Goal: Task Accomplishment & Management: Manage account settings

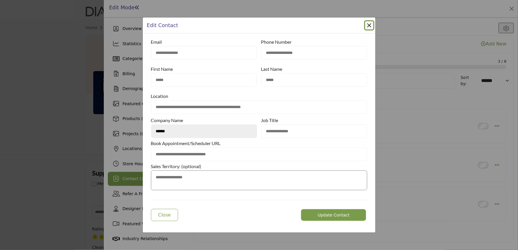
click at [366, 20] on div "Edit Contact" at bounding box center [259, 25] width 233 height 16
click at [367, 23] on button "Close Modal" at bounding box center [369, 25] width 8 height 8
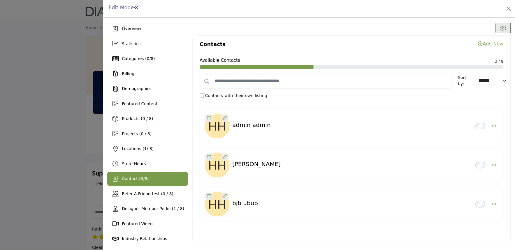
click at [48, 86] on div at bounding box center [257, 125] width 515 height 250
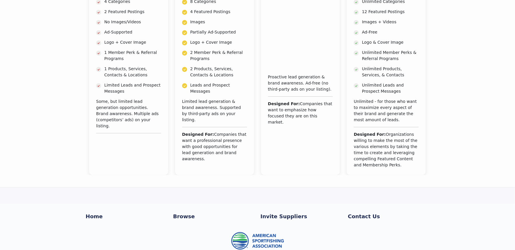
scroll to position [148, 0]
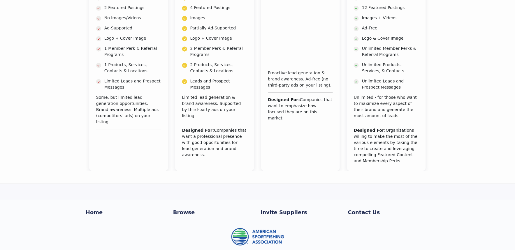
scroll to position [148, 0]
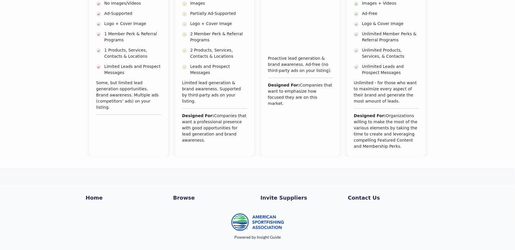
click at [258, 183] on section "Pricing Summary Bronze $495 /year" at bounding box center [257, 28] width 515 height 313
click at [211, 174] on section "Pricing Summary Bronze $495 /year" at bounding box center [257, 28] width 515 height 313
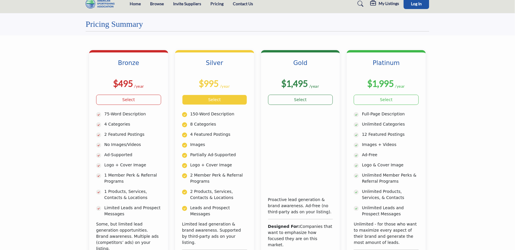
scroll to position [0, 0]
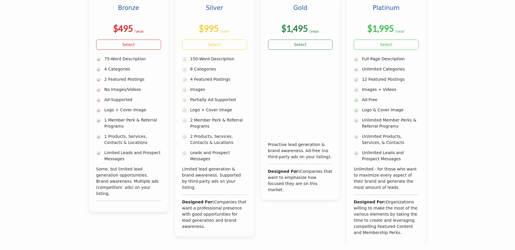
scroll to position [148, 0]
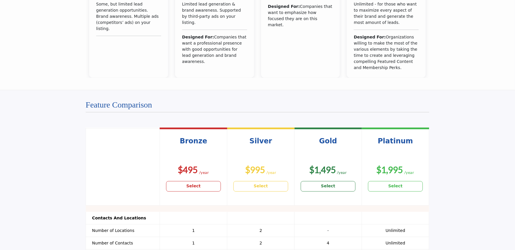
scroll to position [356, 0]
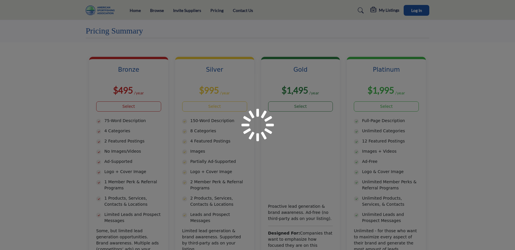
scroll to position [356, 0]
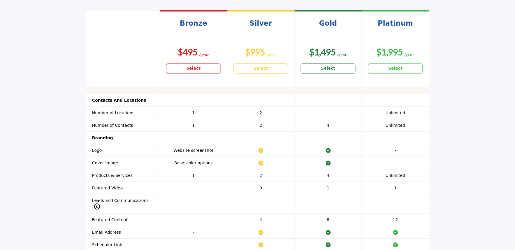
scroll to position [356, 0]
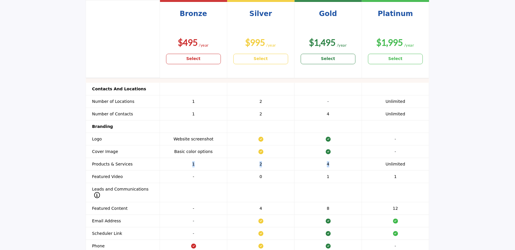
drag, startPoint x: 189, startPoint y: 165, endPoint x: 338, endPoint y: 163, distance: 149.0
click at [337, 163] on tr "Products & Services 1 Add up to 1 products or services 2 Add up to 2 products o…" at bounding box center [257, 164] width 343 height 13
click at [341, 163] on td "4 Add up to 4 products or services" at bounding box center [328, 164] width 67 height 13
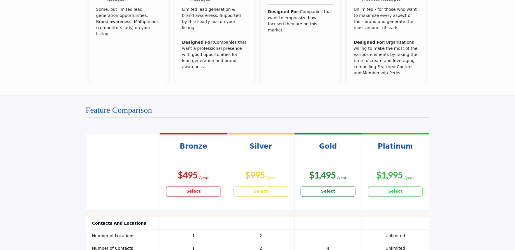
scroll to position [259, 0]
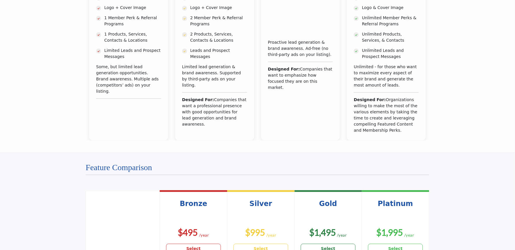
scroll to position [324, 0]
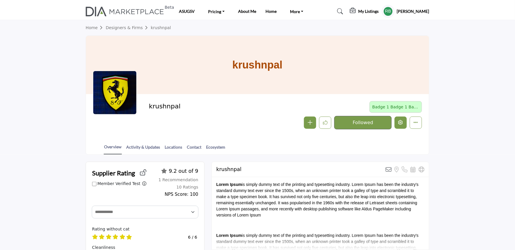
click at [399, 122] on icon "Edit company" at bounding box center [400, 122] width 5 height 5
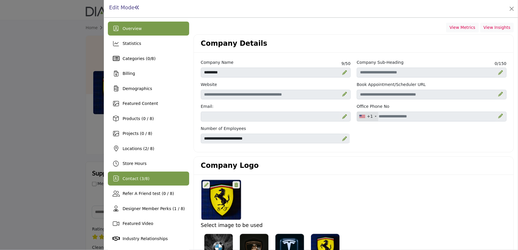
click at [134, 181] on div "Contact ( 3 / 8 )" at bounding box center [135, 179] width 27 height 6
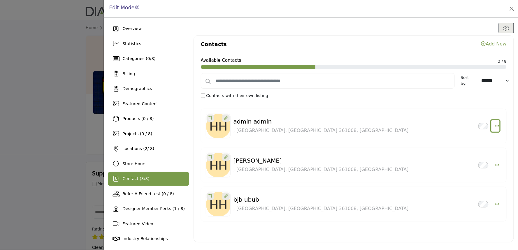
click at [496, 128] on icon "Select Droddown options" at bounding box center [497, 125] width 5 height 5
click at [458, 150] on link "Edit Contact" at bounding box center [469, 154] width 57 height 10
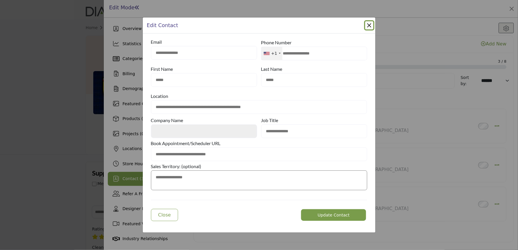
click at [369, 23] on button "Close Modal" at bounding box center [369, 25] width 8 height 8
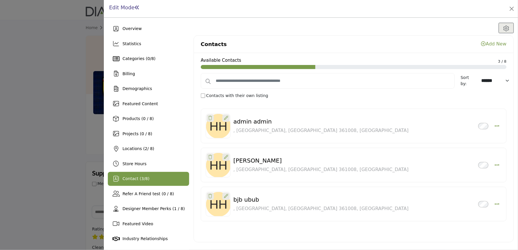
click at [481, 44] on icon at bounding box center [483, 43] width 5 height 5
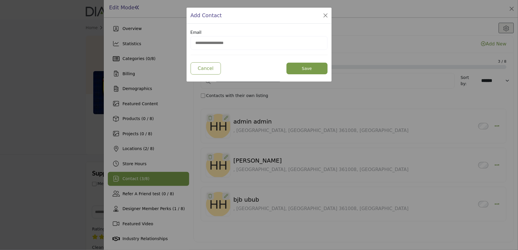
click at [219, 45] on input "email" at bounding box center [259, 43] width 137 height 14
type input "**********"
click at [291, 69] on button "Save" at bounding box center [307, 69] width 41 height 12
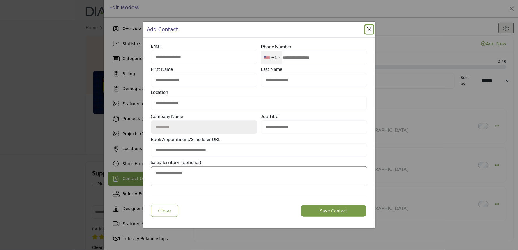
click at [365, 29] on button "Close Modal" at bounding box center [369, 29] width 8 height 8
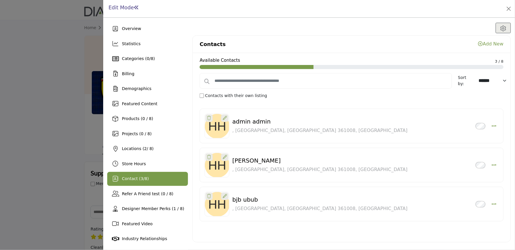
click at [68, 107] on div at bounding box center [257, 125] width 515 height 250
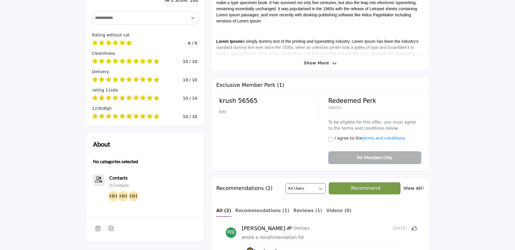
scroll to position [389, 0]
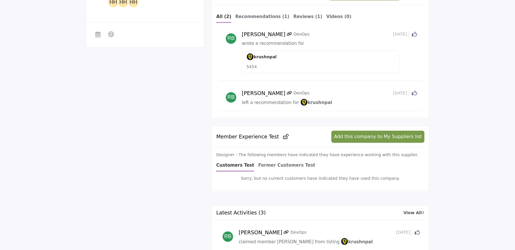
click at [92, 163] on div "Supplier Rating Member Verified Test" at bounding box center [258, 107] width 344 height 668
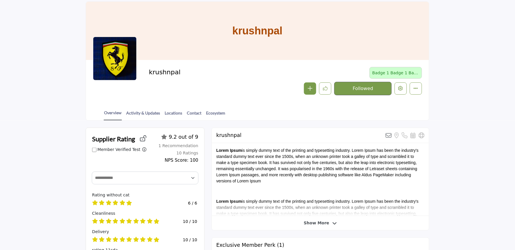
scroll to position [0, 0]
